Goal: Find specific page/section: Find specific page/section

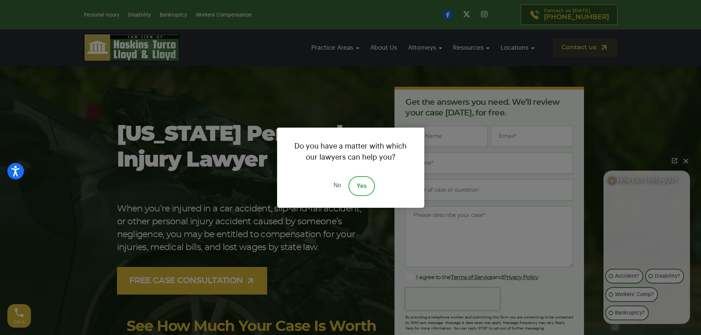
click at [430, 46] on div "Do you have a matter with which our lawyers can help you? No Yes" at bounding box center [350, 167] width 701 height 335
click at [339, 187] on link "No" at bounding box center [337, 186] width 22 height 20
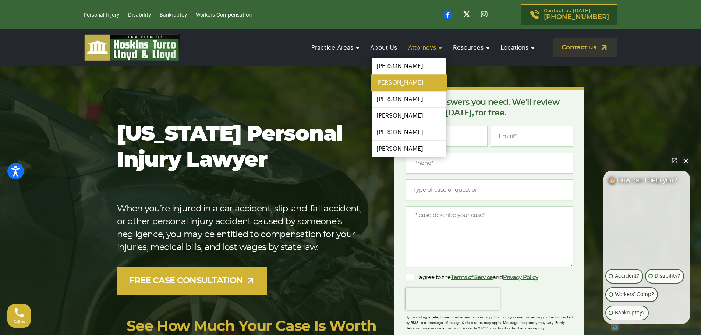
click at [406, 84] on link "[PERSON_NAME]" at bounding box center [409, 83] width 76 height 17
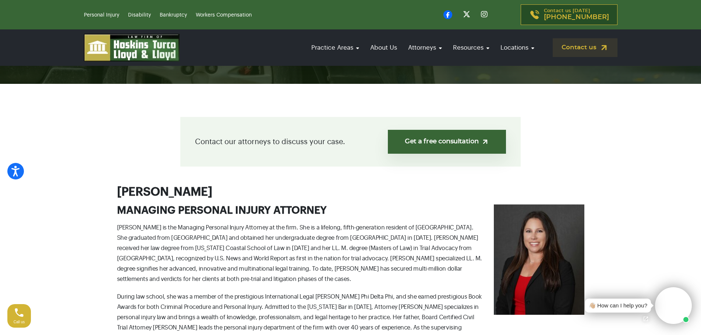
scroll to position [147, 0]
